Goal: Find contact information: Obtain details needed to contact an individual or organization

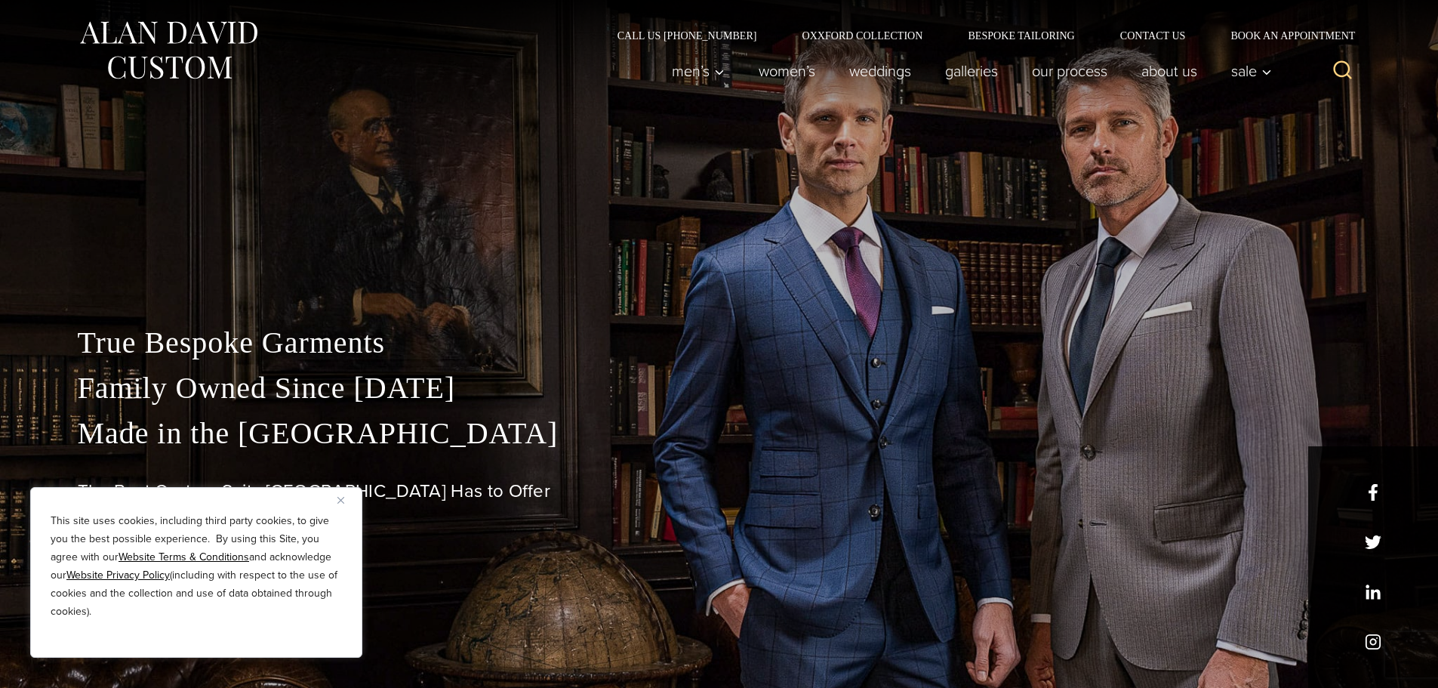
click at [515, 316] on div "True Bespoke Garments Family Owned Since [DATE] Made in [GEOGRAPHIC_DATA] The B…" at bounding box center [719, 466] width 1313 height 443
click at [1135, 33] on link "Contact Us" at bounding box center [1153, 35] width 111 height 11
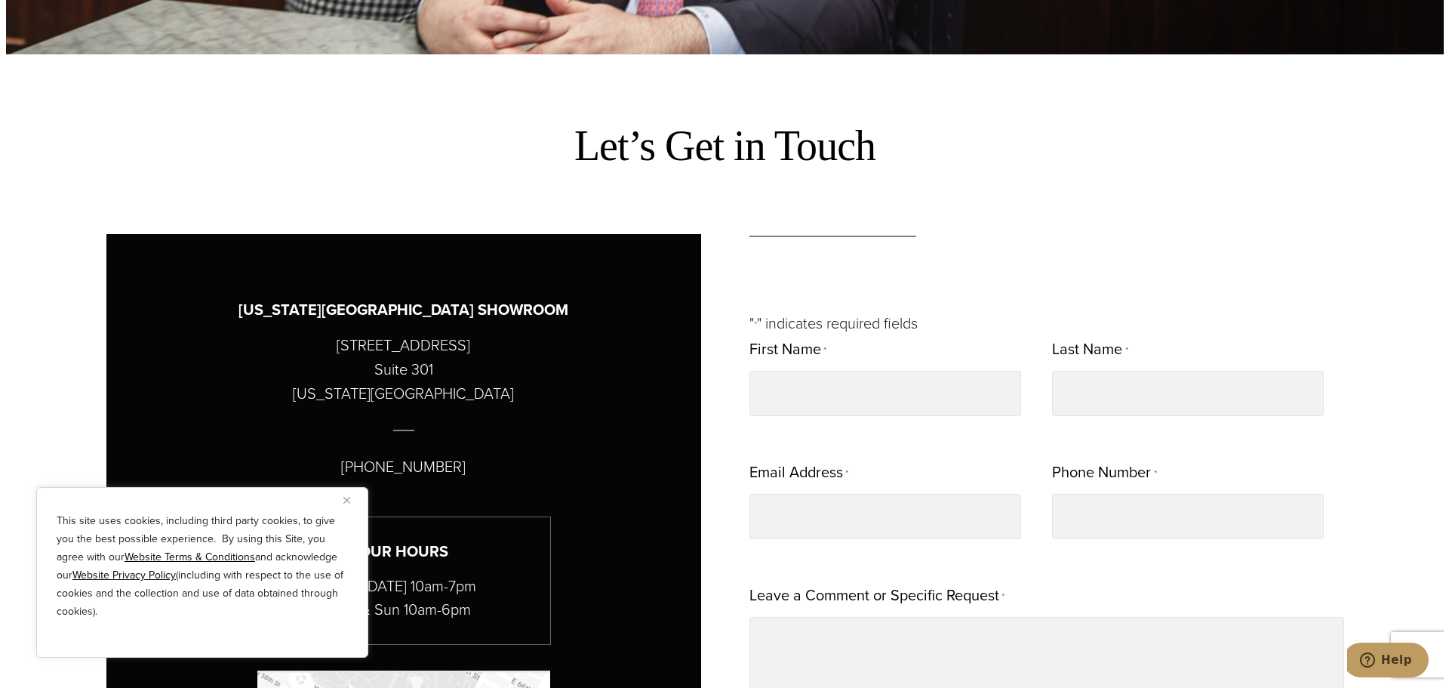
scroll to position [654, 0]
